Goal: Task Accomplishment & Management: Use online tool/utility

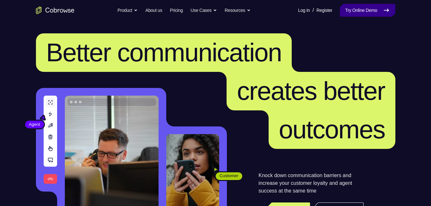
click at [382, 11] on link "Try Online Demo" at bounding box center [367, 10] width 55 height 13
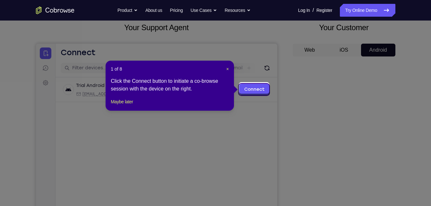
scroll to position [40, 0]
click at [227, 68] on span "×" at bounding box center [227, 69] width 3 height 5
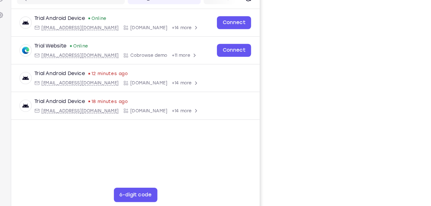
scroll to position [87, 0]
